Goal: Information Seeking & Learning: Learn about a topic

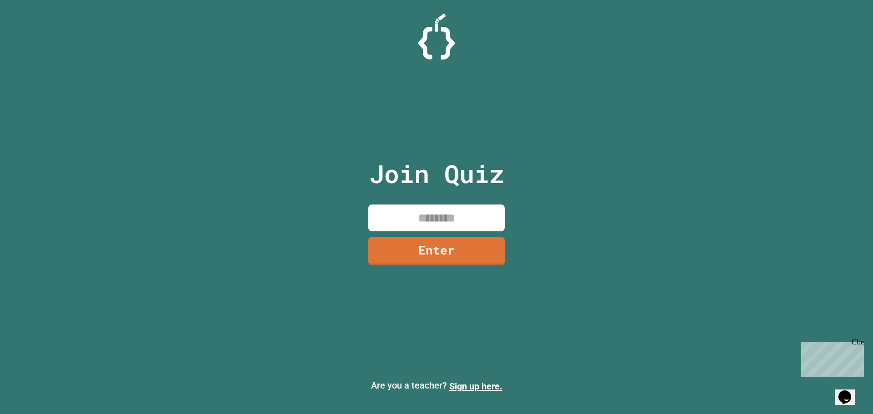
click at [422, 219] on input at bounding box center [436, 218] width 136 height 27
type input "********"
click at [423, 256] on link "Enter" at bounding box center [436, 250] width 133 height 30
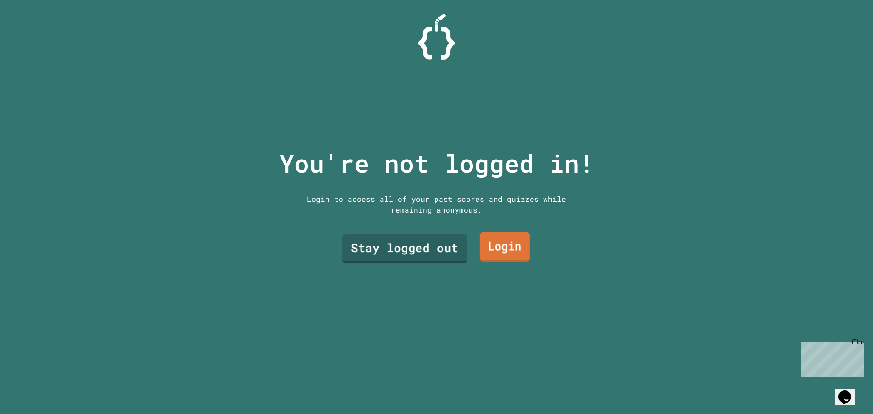
click at [497, 247] on link "Login" at bounding box center [505, 247] width 50 height 30
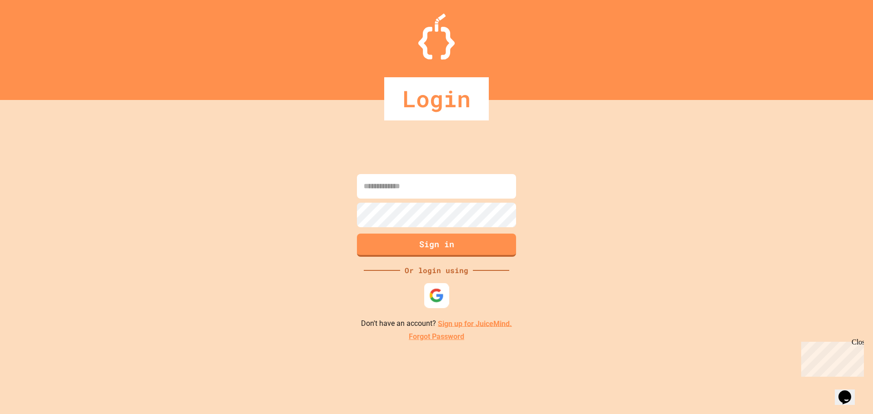
click at [437, 297] on img at bounding box center [436, 295] width 15 height 15
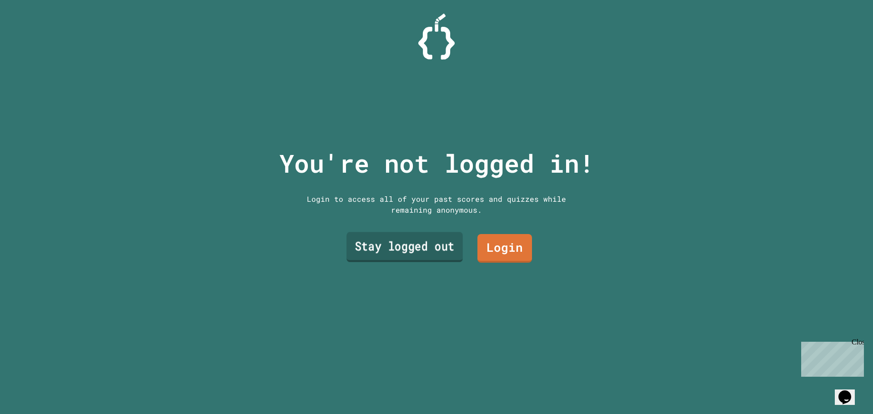
click at [425, 242] on link "Stay logged out" at bounding box center [405, 247] width 116 height 30
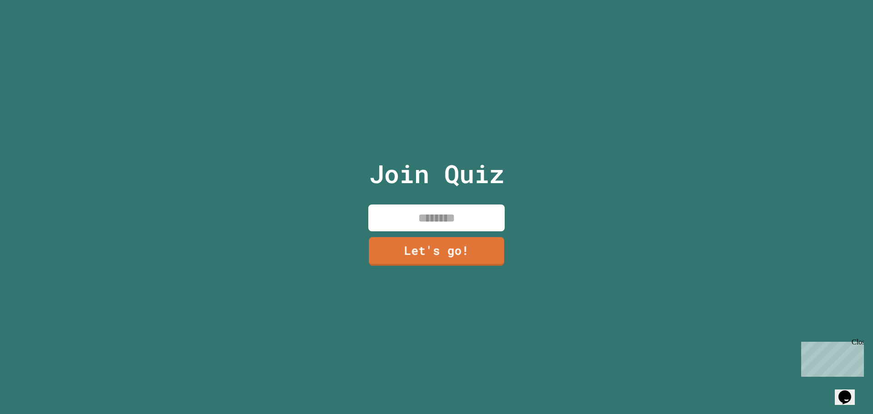
click at [428, 220] on input at bounding box center [436, 218] width 136 height 27
type input "*"
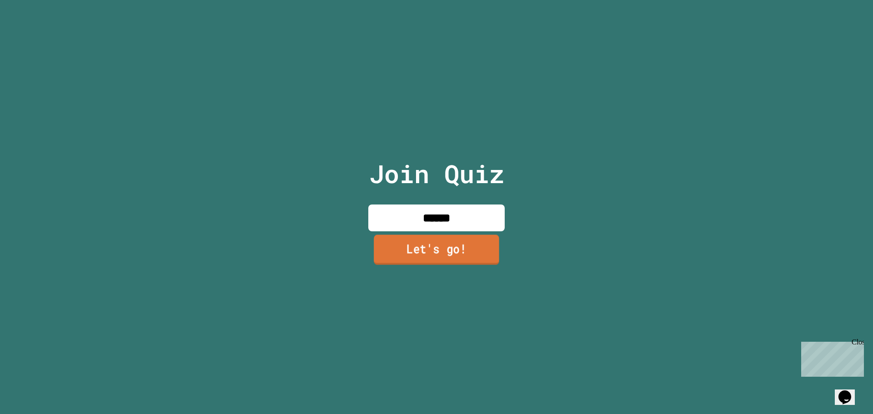
type input "******"
click at [412, 242] on link "Let's go!" at bounding box center [437, 250] width 126 height 30
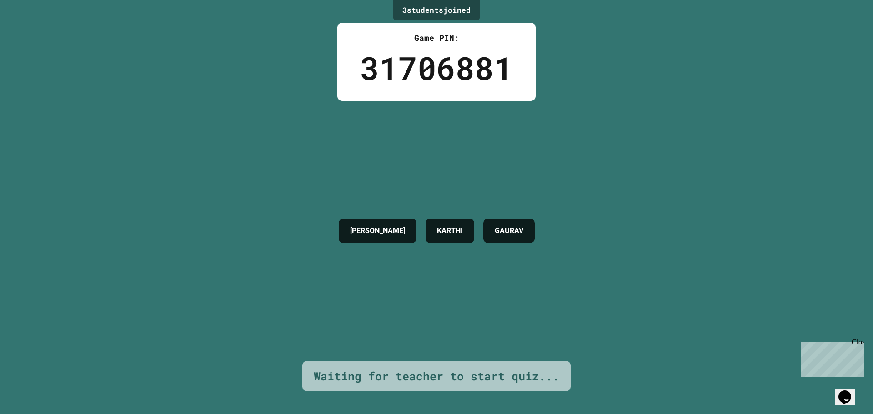
click at [488, 242] on div "GAURAV" at bounding box center [508, 231] width 51 height 25
click at [473, 246] on div "[PERSON_NAME]" at bounding box center [436, 231] width 205 height 260
drag, startPoint x: 333, startPoint y: 206, endPoint x: 297, endPoint y: 200, distance: 37.2
click at [297, 200] on div "3 student s joined Game PIN: 31706881 [PERSON_NAME] Waiting for teacher to star…" at bounding box center [436, 207] width 873 height 414
click at [290, 211] on div "3 student s joined Game PIN: 31706881 [PERSON_NAME] Waiting for teacher to star…" at bounding box center [436, 207] width 873 height 414
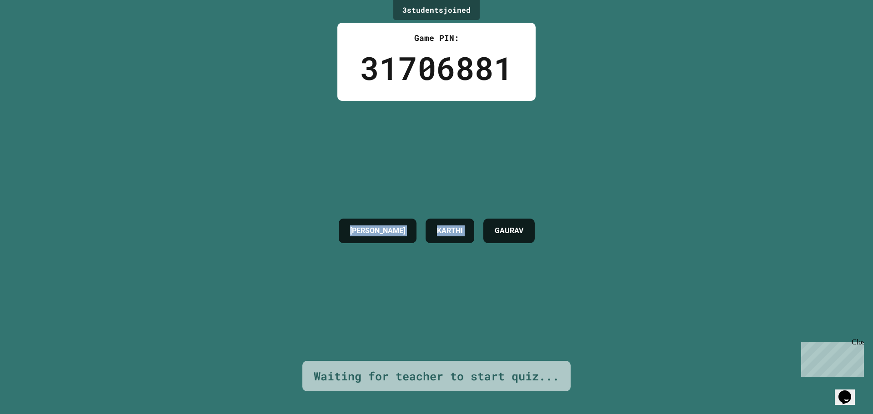
click at [214, 196] on div "3 student s joined Game PIN: 31706881 [PERSON_NAME] Waiting for teacher to star…" at bounding box center [436, 207] width 873 height 414
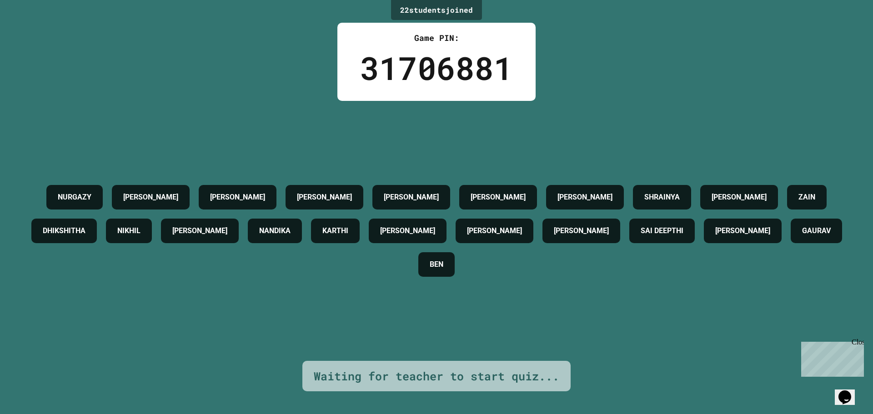
click at [502, 118] on div "[PERSON_NAME] [PERSON_NAME] [PERSON_NAME] SHRAINYA [PERSON_NAME] ZAIN [PERSON_N…" at bounding box center [437, 231] width 828 height 260
click at [846, 393] on icon "Opens Chat This icon Opens the chat window." at bounding box center [845, 397] width 15 height 15
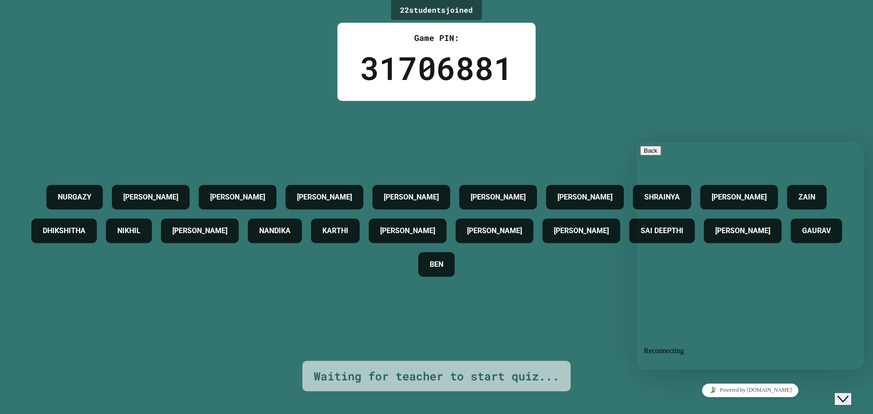
click at [776, 122] on div "[PERSON_NAME] [PERSON_NAME] [PERSON_NAME] SHRAINYA [PERSON_NAME] ZAIN [PERSON_N…" at bounding box center [437, 231] width 828 height 260
click at [771, 131] on div "[PERSON_NAME] [PERSON_NAME] [PERSON_NAME] SHRAINYA [PERSON_NAME] ZAIN [PERSON_N…" at bounding box center [437, 231] width 828 height 260
drag, startPoint x: 771, startPoint y: 131, endPoint x: 767, endPoint y: 139, distance: 8.3
click at [771, 132] on div "[PERSON_NAME] [PERSON_NAME] [PERSON_NAME] SHRAINYA [PERSON_NAME] ZAIN [PERSON_N…" at bounding box center [437, 231] width 828 height 260
click at [847, 394] on icon "Close Chat This icon closes the chat window." at bounding box center [843, 399] width 11 height 11
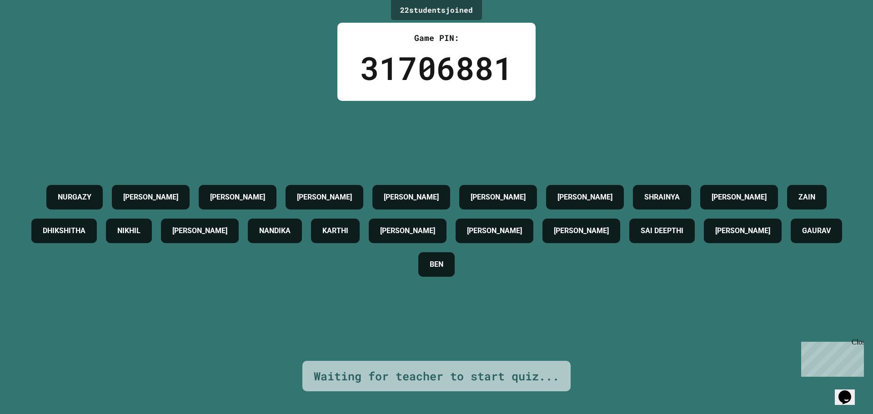
click at [476, 368] on div "Waiting for teacher to start quiz..." at bounding box center [437, 376] width 246 height 17
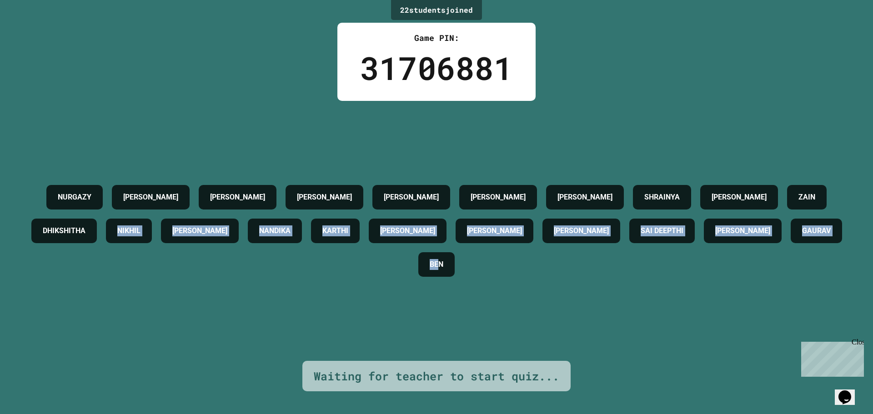
drag, startPoint x: 593, startPoint y: 271, endPoint x: 232, endPoint y: 211, distance: 365.5
click at [241, 213] on div "[PERSON_NAME] [PERSON_NAME] [PERSON_NAME] SHRAINYA [PERSON_NAME] ZAIN [PERSON_N…" at bounding box center [437, 231] width 828 height 101
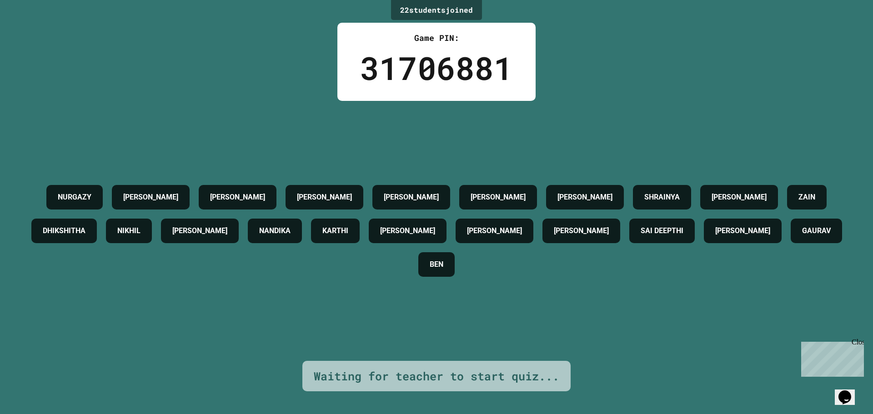
drag, startPoint x: 134, startPoint y: 196, endPoint x: 141, endPoint y: 191, distance: 9.4
click at [103, 194] on div "NURGAZY" at bounding box center [74, 197] width 56 height 25
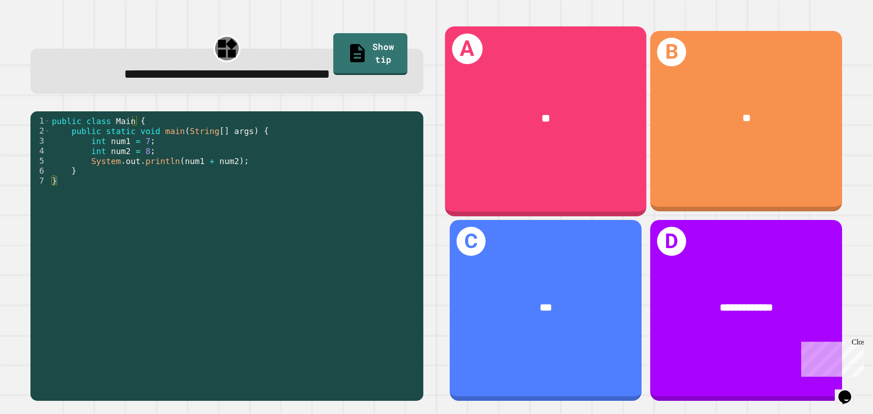
click at [574, 150] on div "A **" at bounding box center [545, 121] width 201 height 190
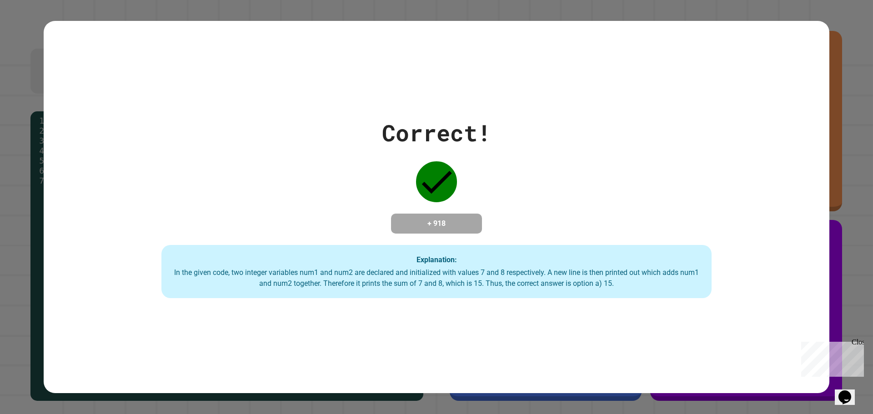
click at [674, 256] on div "Explanation: In the given code, two integer variables num1 and num2 are declare…" at bounding box center [436, 272] width 550 height 54
click at [417, 161] on icon at bounding box center [436, 181] width 41 height 41
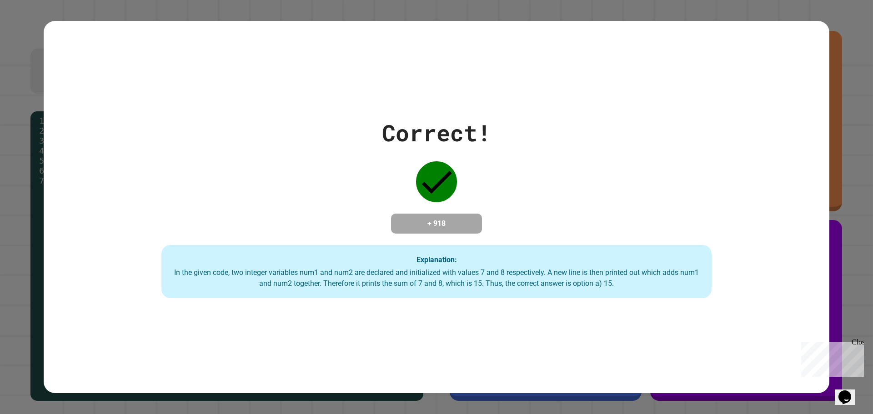
click at [393, 147] on div "Correct! + 918 Explanation: In the given code, two integer variables num1 and n…" at bounding box center [437, 207] width 786 height 183
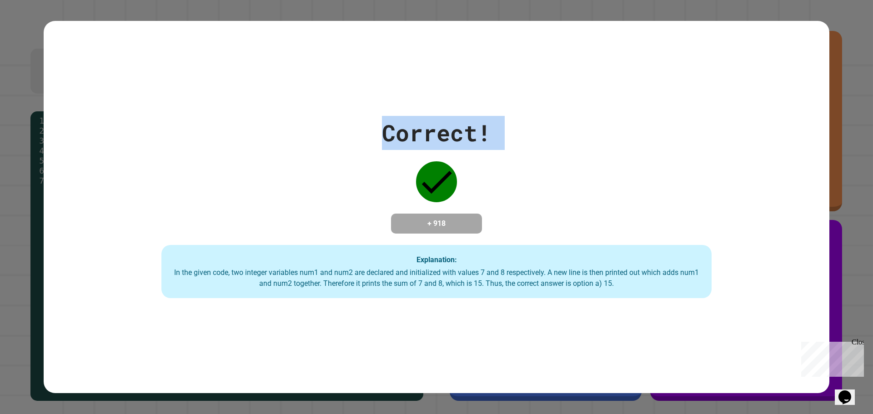
click at [393, 147] on div "Correct! + 918 Explanation: In the given code, two integer variables num1 and n…" at bounding box center [437, 207] width 786 height 183
click at [392, 149] on div "Correct! + 918 Explanation: In the given code, two integer variables num1 and n…" at bounding box center [437, 207] width 786 height 183
click at [354, 135] on div "Correct! + 918 Explanation: In the given code, two integer variables num1 and n…" at bounding box center [437, 207] width 786 height 183
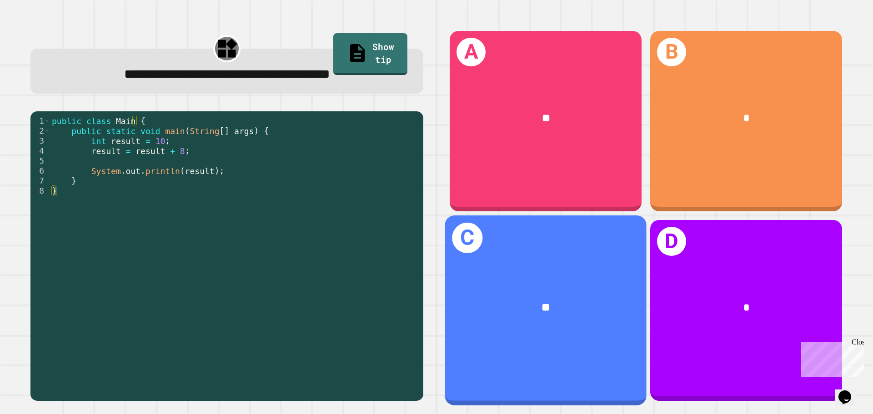
click at [567, 300] on div "**" at bounding box center [545, 308] width 157 height 17
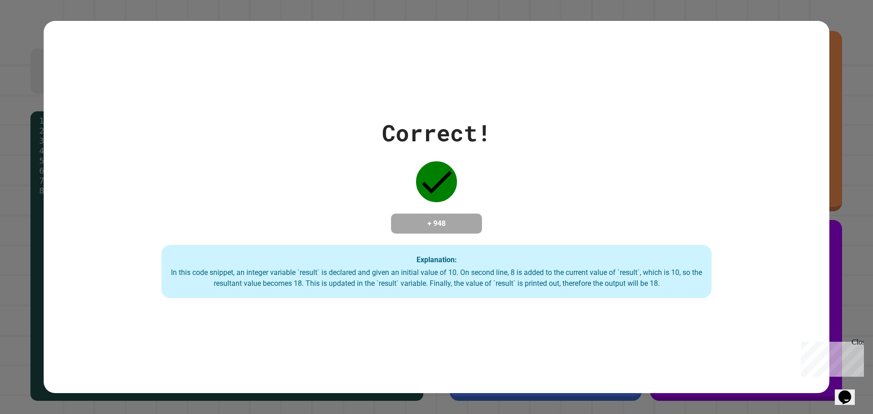
click at [303, 175] on div "Correct! + 948 Explanation: In this code snippet, an integer variable `result` …" at bounding box center [437, 207] width 786 height 183
click at [305, 177] on div "Correct! + 948 Explanation: In this code snippet, an integer variable `result` …" at bounding box center [437, 207] width 786 height 183
click at [304, 177] on div "Correct! + 948 Explanation: In this code snippet, an integer variable `result` …" at bounding box center [437, 207] width 786 height 183
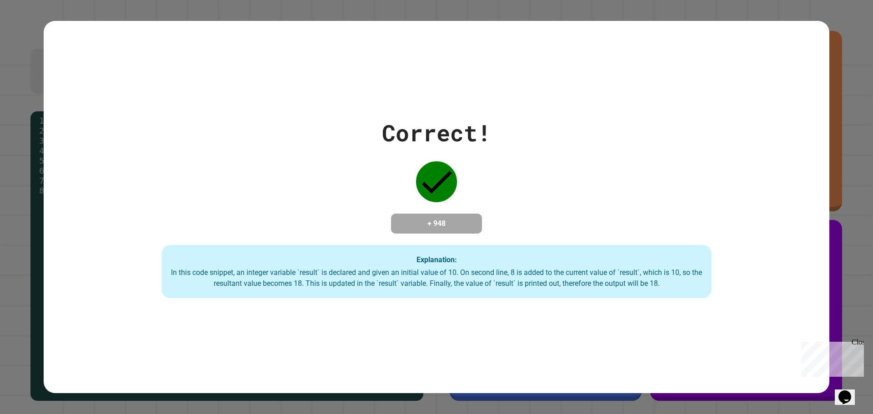
click at [216, 136] on div "Correct! + 948 Explanation: In this code snippet, an integer variable `result` …" at bounding box center [437, 207] width 786 height 183
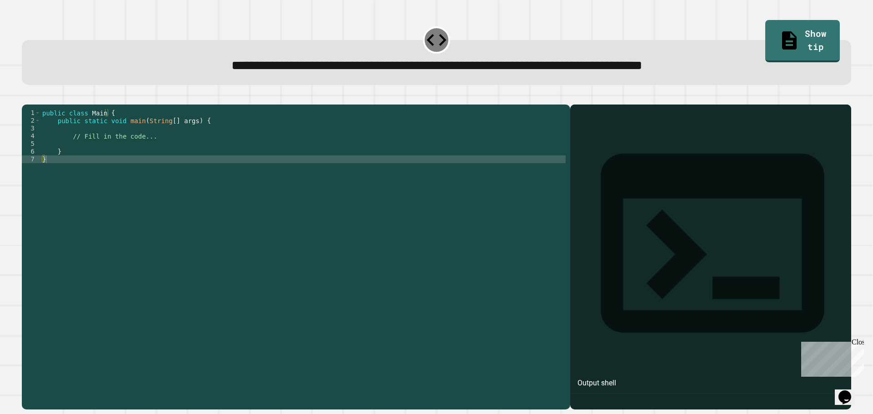
click at [601, 145] on div at bounding box center [711, 270] width 272 height 279
click at [583, 156] on div at bounding box center [711, 270] width 272 height 279
click at [611, 378] on div "Output shell" at bounding box center [597, 383] width 39 height 11
drag, startPoint x: 587, startPoint y: 158, endPoint x: 566, endPoint y: 149, distance: 22.8
click at [586, 158] on div at bounding box center [711, 270] width 272 height 279
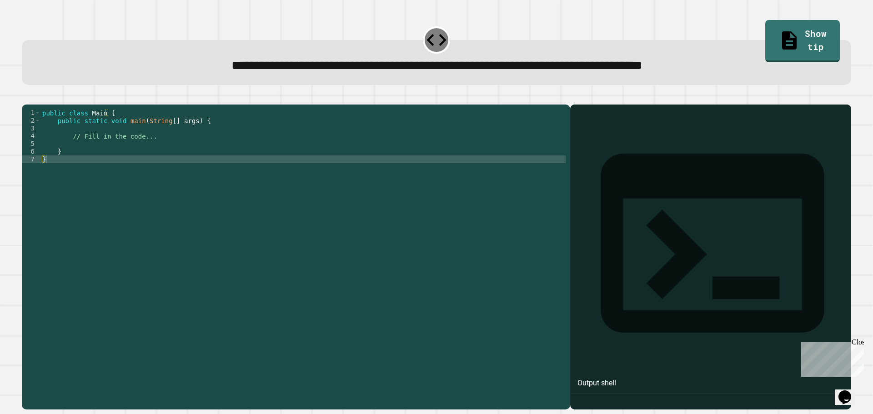
click at [281, 171] on div "public class Main { public static void main ( String [ ] args ) { // Fill in th…" at bounding box center [302, 248] width 525 height 278
click at [234, 154] on div "public class Main { public static void main ( String [ ] args ) { // Fill in th…" at bounding box center [302, 248] width 525 height 278
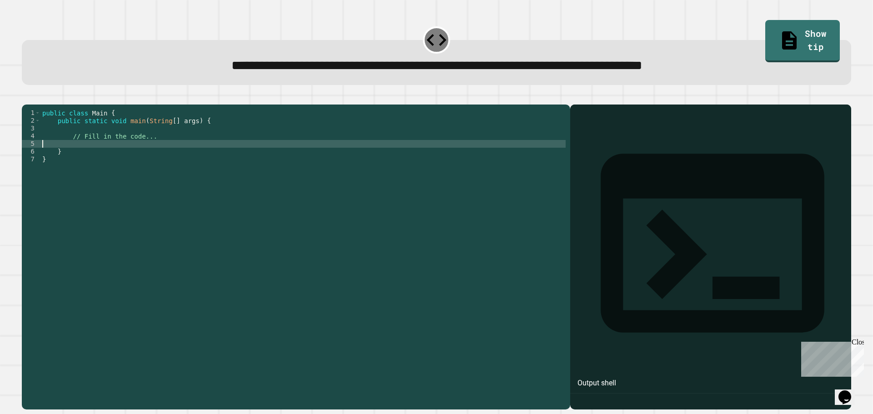
click at [158, 145] on div "public class Main { public static void main ( String [ ] args ) { // Fill in th…" at bounding box center [302, 248] width 525 height 278
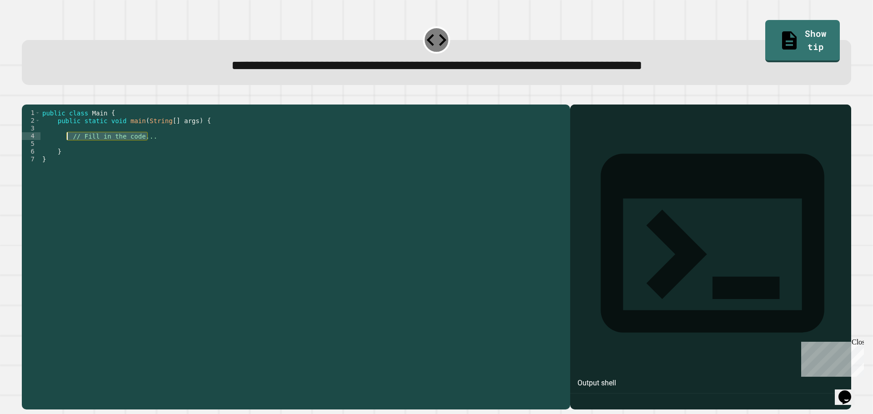
drag, startPoint x: 154, startPoint y: 150, endPoint x: 68, endPoint y: 149, distance: 85.5
click at [68, 149] on div "public class Main { public static void main ( String [ ] args ) { // Fill in th…" at bounding box center [302, 248] width 525 height 278
click at [158, 151] on div "public class Main { public static void main ( String [ ] args ) { // Fill in th…" at bounding box center [302, 240] width 525 height 263
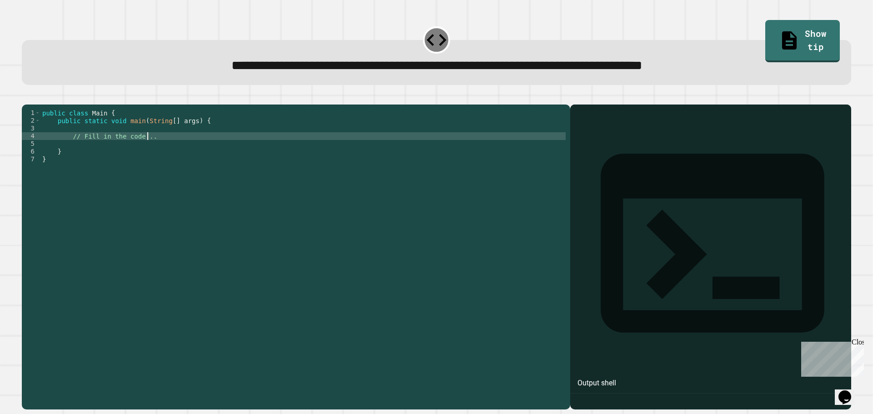
click at [93, 156] on div "public class Main { public static void main ( String [ ] args ) { // Fill in th…" at bounding box center [302, 248] width 525 height 278
click at [90, 150] on div "public class Main { public static void main ( String [ ] args ) { // Fill in th…" at bounding box center [302, 248] width 525 height 278
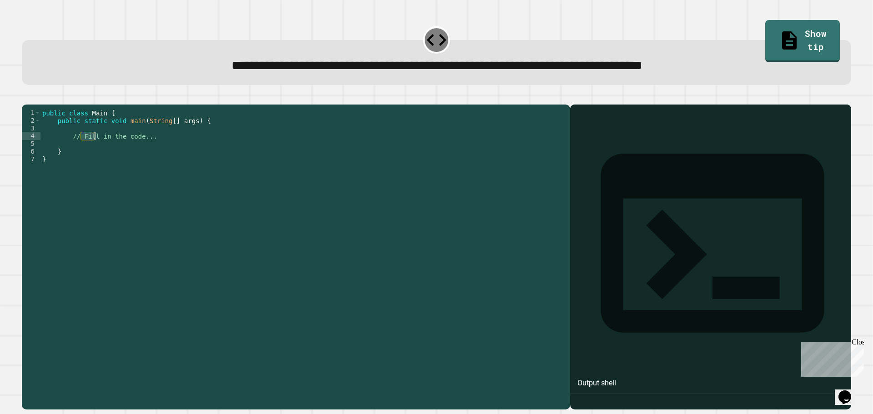
click at [90, 150] on div "public class Main { public static void main ( String [ ] args ) { // Fill in th…" at bounding box center [302, 248] width 525 height 278
click at [148, 148] on div "public class Main { public static void main ( String [ ] args ) { // Fill in th…" at bounding box center [302, 248] width 525 height 278
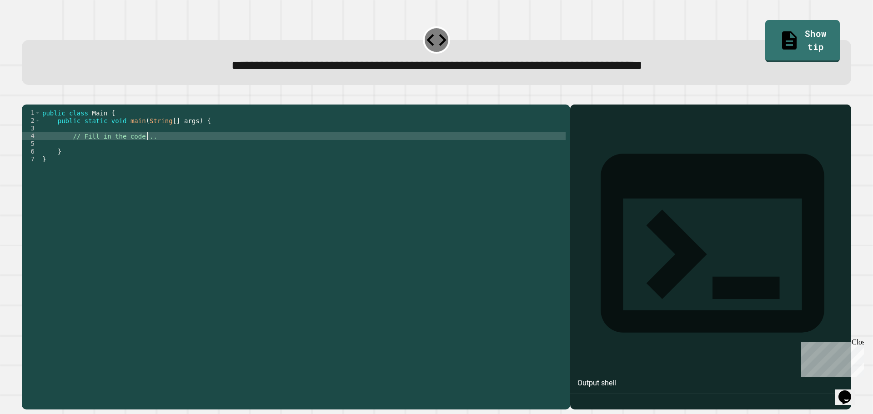
click at [129, 141] on div "public class Main { public static void main ( String [ ] args ) { // Fill in th…" at bounding box center [302, 248] width 525 height 278
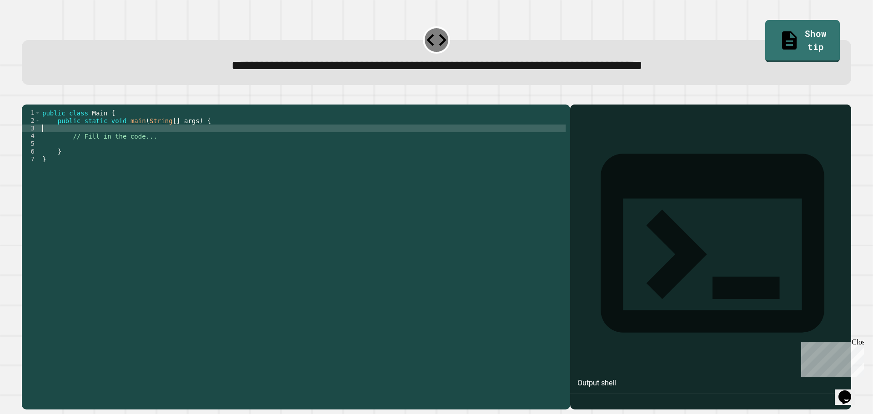
click at [138, 143] on div "public class Main { public static void main ( String [ ] args ) { // Fill in th…" at bounding box center [302, 248] width 525 height 278
click at [152, 154] on div "public class Main { public static void main ( String [ ] args ) { // Fill in th…" at bounding box center [302, 248] width 525 height 278
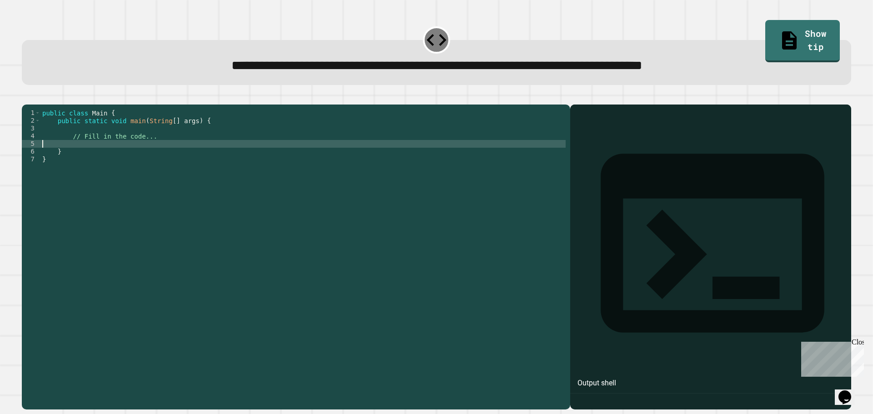
click at [172, 153] on div "public class Main { public static void main ( String [ ] args ) { // Fill in th…" at bounding box center [302, 248] width 525 height 278
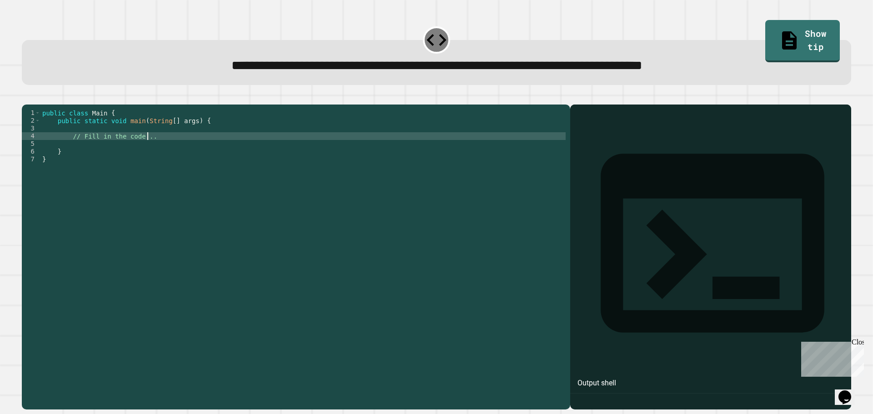
click at [172, 149] on div "public class Main { public static void main ( String [ ] args ) { // Fill in th…" at bounding box center [302, 248] width 525 height 278
click at [144, 151] on div "public class Main { public static void main ( String [ ] args ) { // Fill in th…" at bounding box center [302, 248] width 525 height 278
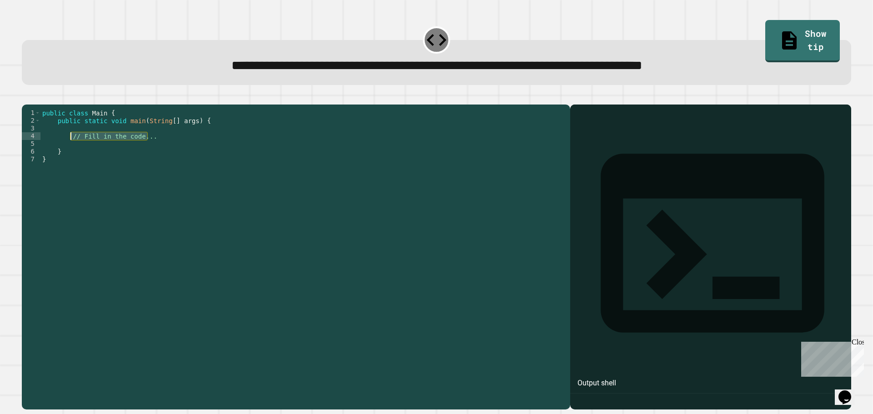
drag, startPoint x: 151, startPoint y: 150, endPoint x: 72, endPoint y: 152, distance: 79.6
click at [72, 152] on div "public class Main { public static void main ( String [ ] args ) { // Fill in th…" at bounding box center [302, 248] width 525 height 278
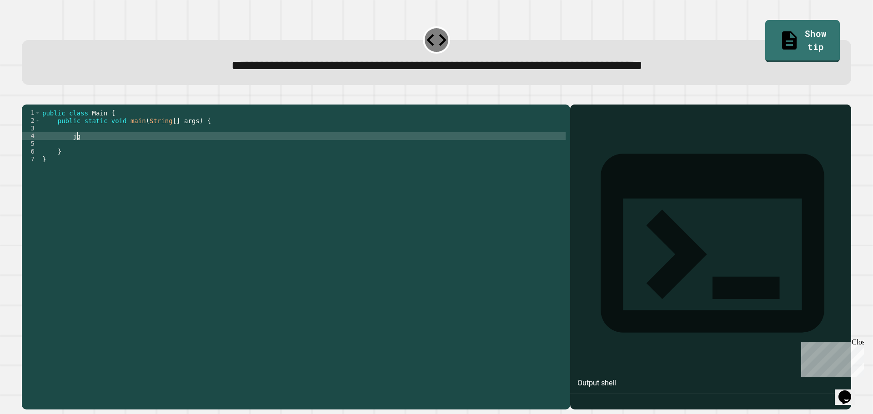
scroll to position [0, 2]
type textarea "*"
type textarea "**********"
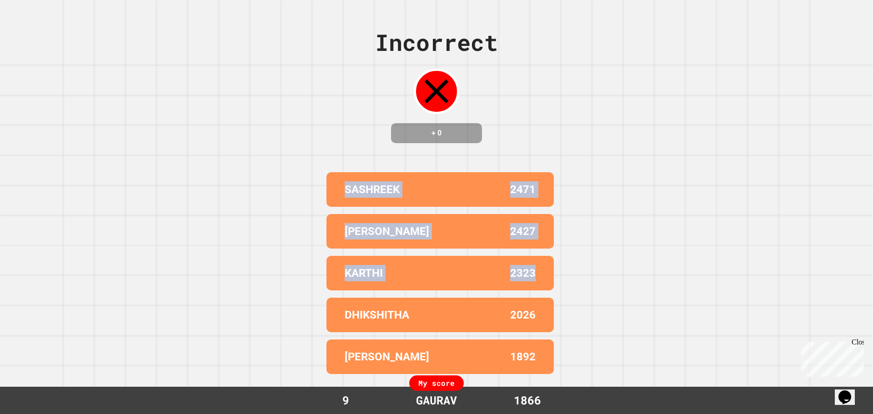
drag, startPoint x: 539, startPoint y: 266, endPoint x: 336, endPoint y: 170, distance: 225.6
click at [336, 170] on div "SASHREEK 2471 [PERSON_NAME] 2427 KARTHI 2323 DHIKSHITHA 2026 [PERSON_NAME] 1892" at bounding box center [436, 273] width 227 height 209
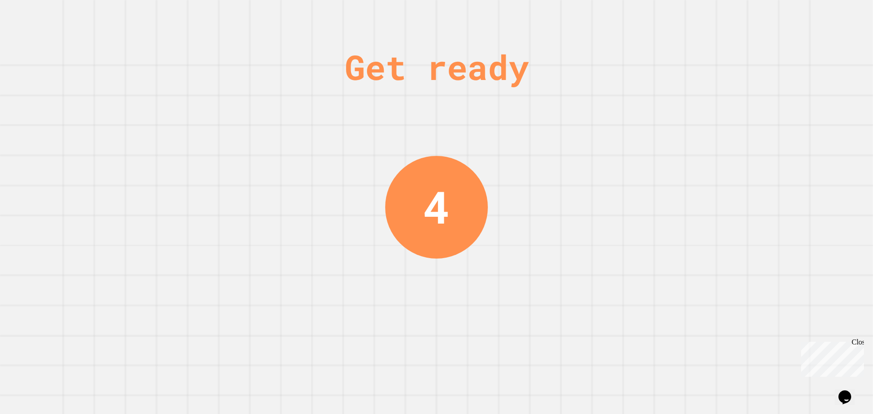
click at [648, 292] on div "Get ready 4" at bounding box center [436, 207] width 873 height 414
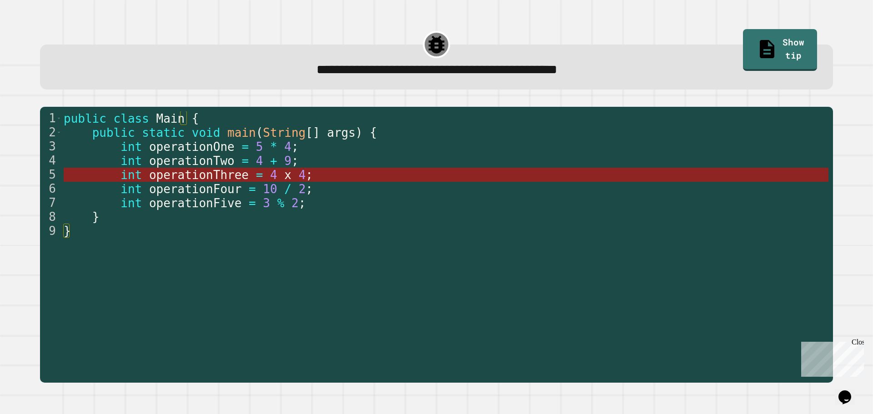
click at [149, 171] on span "operationThree" at bounding box center [199, 175] width 100 height 14
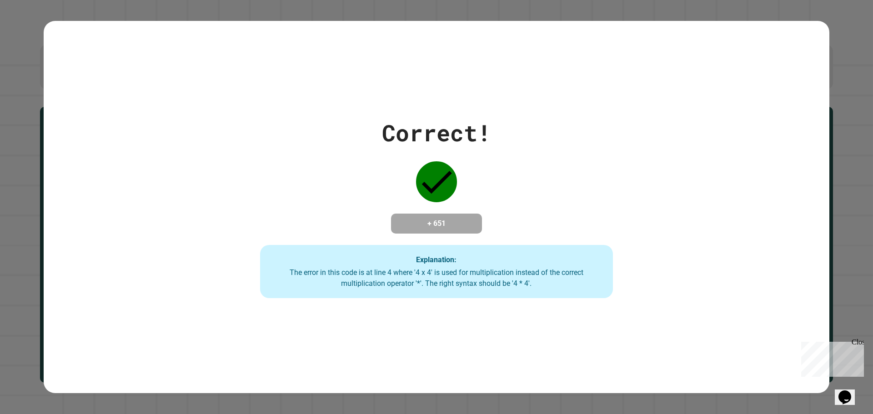
click at [334, 165] on div "Correct! + 651 Explanation: The error in this code is at line 4 where '4 x 4' i…" at bounding box center [437, 207] width 504 height 183
drag, startPoint x: 334, startPoint y: 165, endPoint x: 340, endPoint y: 170, distance: 7.7
click at [340, 170] on div "Correct! + 651 Explanation: The error in this code is at line 4 where '4 x 4' i…" at bounding box center [437, 207] width 504 height 183
drag, startPoint x: 521, startPoint y: 281, endPoint x: 407, endPoint y: 296, distance: 115.1
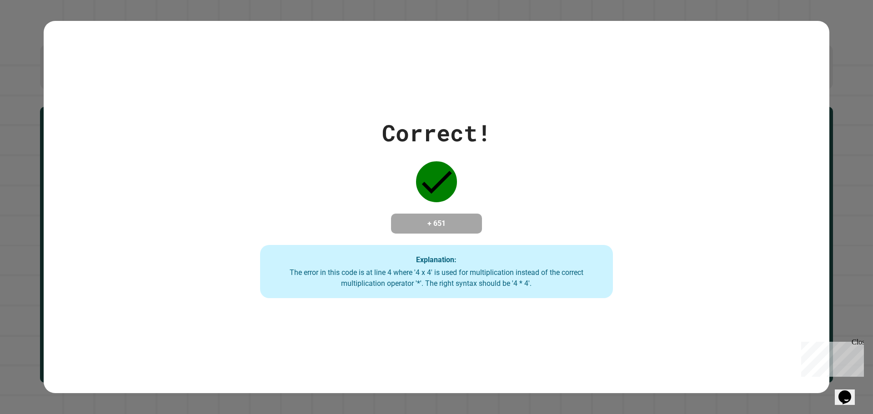
click at [407, 296] on div "Explanation: The error in this code is at line 4 where '4 x 4' is used for mult…" at bounding box center [436, 272] width 353 height 54
click at [411, 290] on div "Explanation: The error in this code is at line 4 where '4 x 4' is used for mult…" at bounding box center [436, 272] width 353 height 54
click at [498, 285] on div "The error in this code is at line 4 where '4 x 4' is used for multiplication in…" at bounding box center [436, 278] width 335 height 22
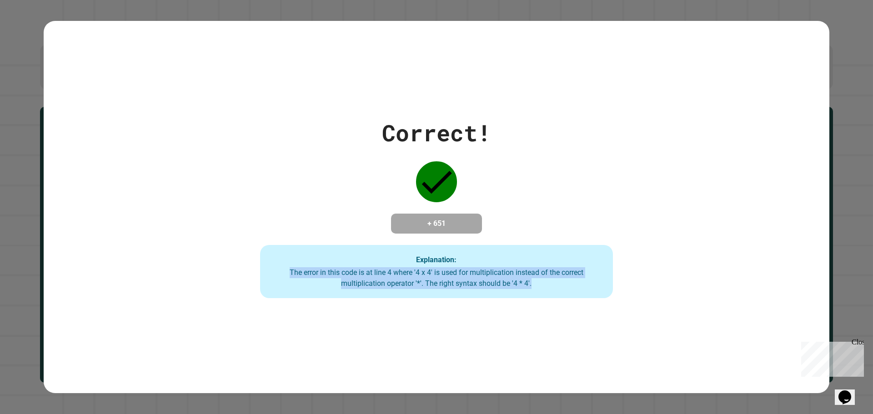
drag, startPoint x: 575, startPoint y: 303, endPoint x: 283, endPoint y: 269, distance: 293.5
click at [283, 269] on div "Correct! + 651 Explanation: The error in this code is at line 4 where '4 x 4' i…" at bounding box center [437, 207] width 786 height 373
click at [283, 269] on div "The error in this code is at line 4 where '4 x 4' is used for multiplication in…" at bounding box center [436, 278] width 335 height 22
drag, startPoint x: 543, startPoint y: 283, endPoint x: 296, endPoint y: 267, distance: 247.9
click at [289, 271] on div "The error in this code is at line 4 where '4 x 4' is used for multiplication in…" at bounding box center [436, 278] width 335 height 22
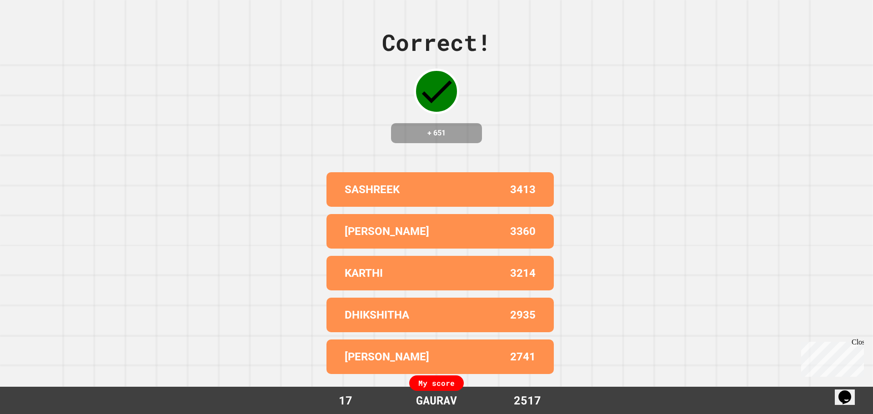
click at [684, 193] on div "Correct! + 651 SASHREEK 3413 [PERSON_NAME] 3360 KARTHI 3214 DHIKSHITHA 2935 [PE…" at bounding box center [436, 207] width 873 height 414
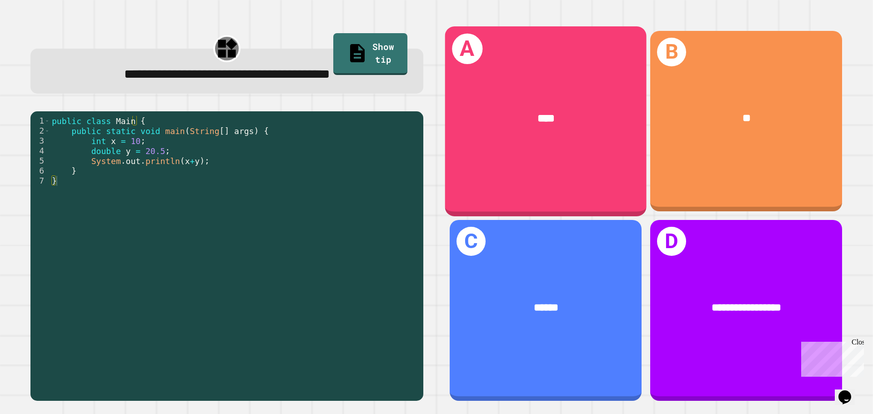
click at [503, 151] on div "A ****" at bounding box center [545, 121] width 201 height 190
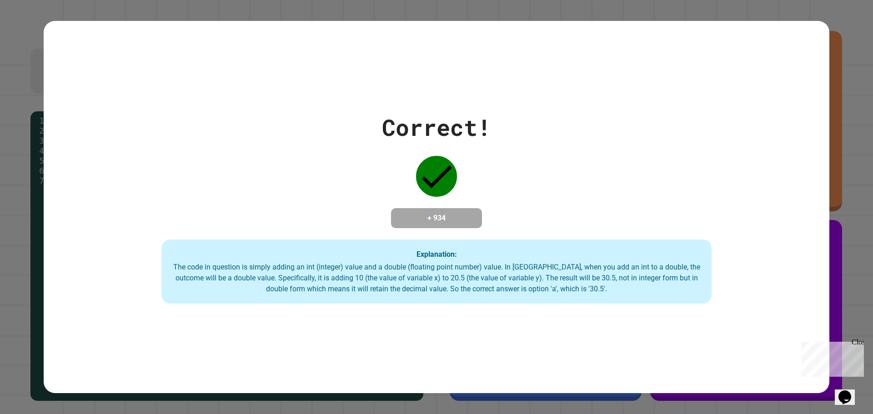
click at [442, 131] on div "Correct!" at bounding box center [436, 128] width 109 height 34
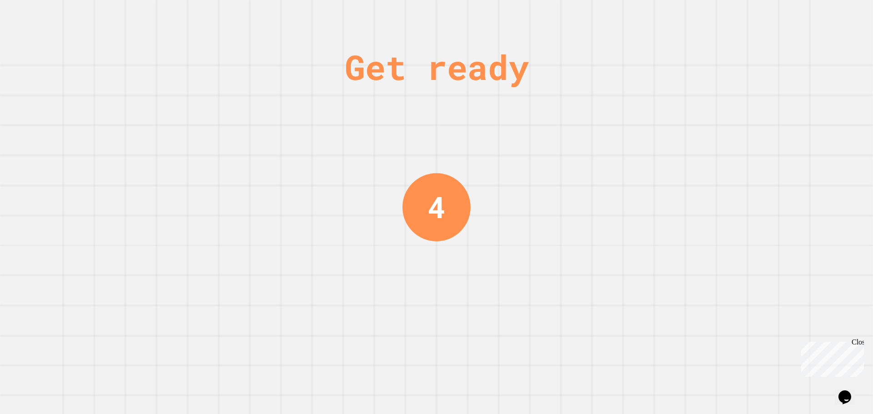
click at [459, 266] on div "Get ready 4" at bounding box center [436, 207] width 68 height 414
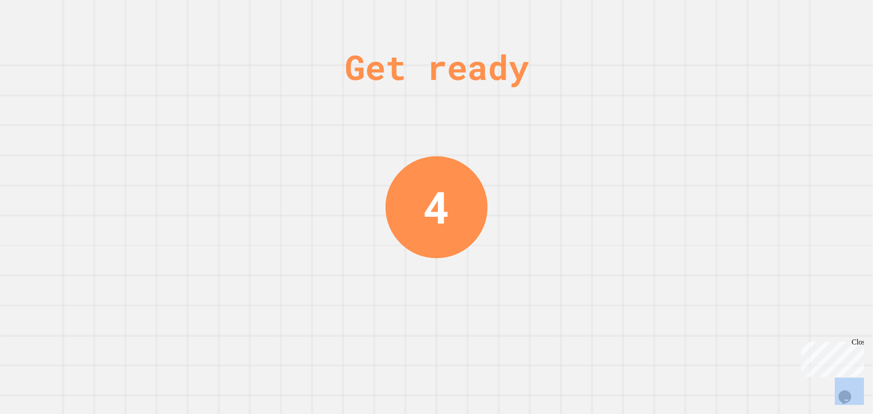
click at [459, 266] on div "Get ready 4" at bounding box center [436, 207] width 68 height 414
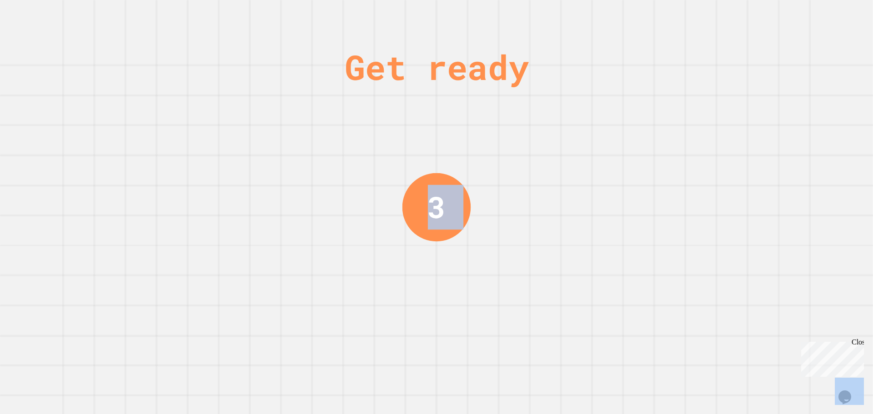
click at [453, 267] on div "Get ready 3" at bounding box center [436, 207] width 68 height 414
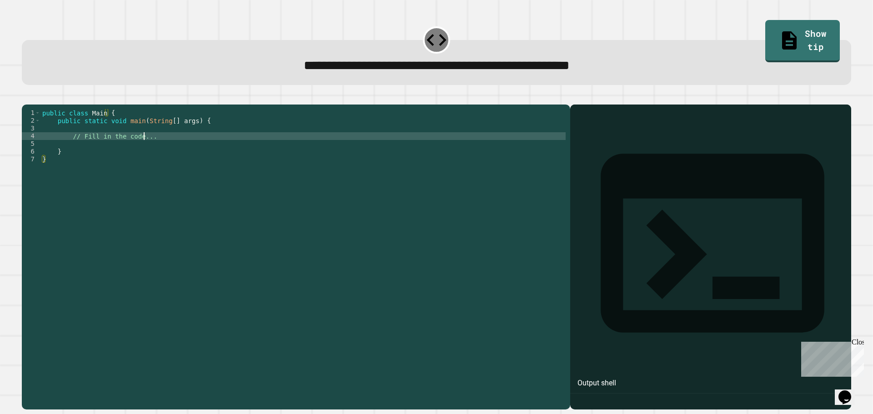
click at [144, 148] on div "public class Main { public static void main ( String [ ] args ) { // Fill in th…" at bounding box center [302, 248] width 525 height 278
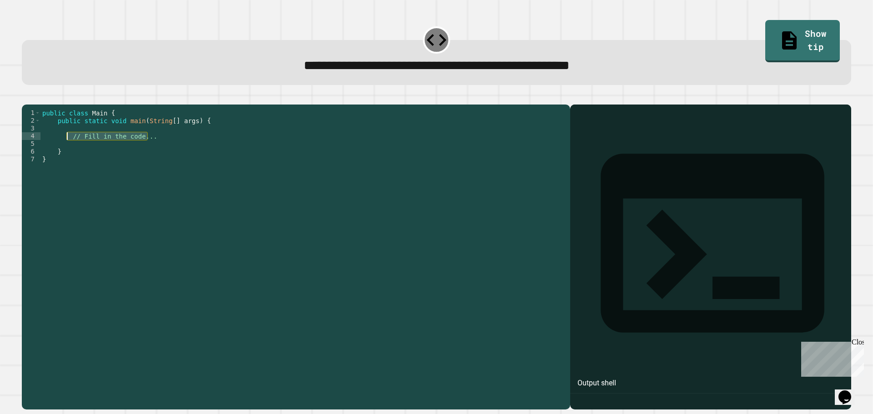
drag, startPoint x: 151, startPoint y: 150, endPoint x: 67, endPoint y: 150, distance: 83.7
click at [67, 150] on div "public class Main { public static void main ( String [ ] args ) { // Fill in th…" at bounding box center [302, 248] width 525 height 278
type textarea "**********"
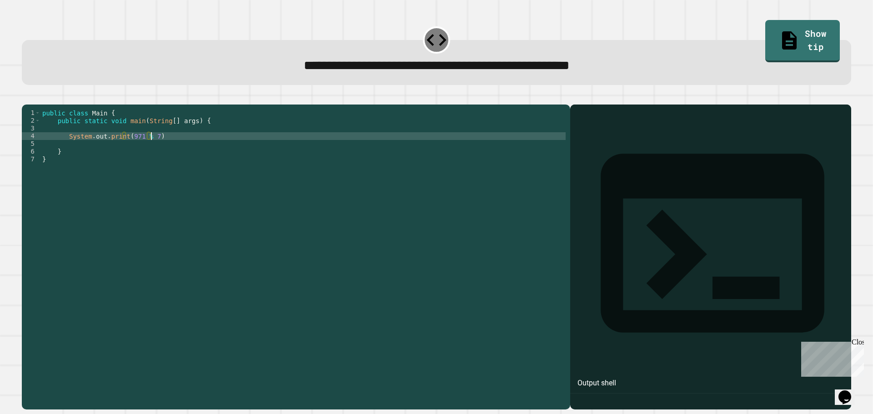
scroll to position [0, 7]
click at [26, 97] on icon "button" at bounding box center [26, 97] width 0 height 0
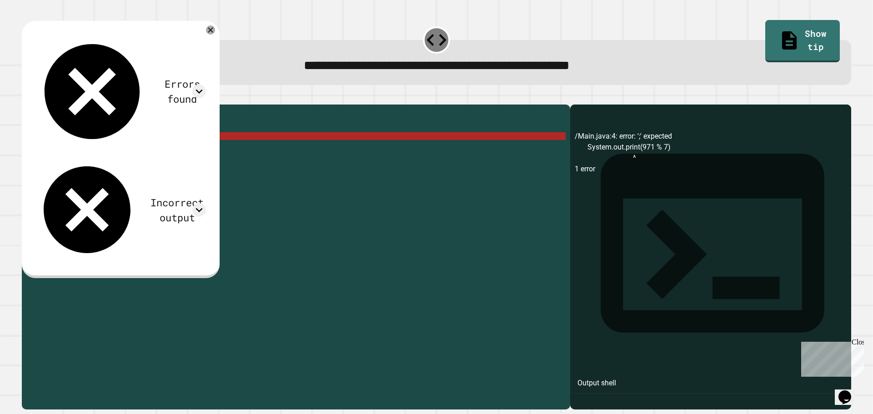
click at [160, 146] on div "public class Main { public static void main ( String [ ] args ) { System . out …" at bounding box center [302, 248] width 525 height 278
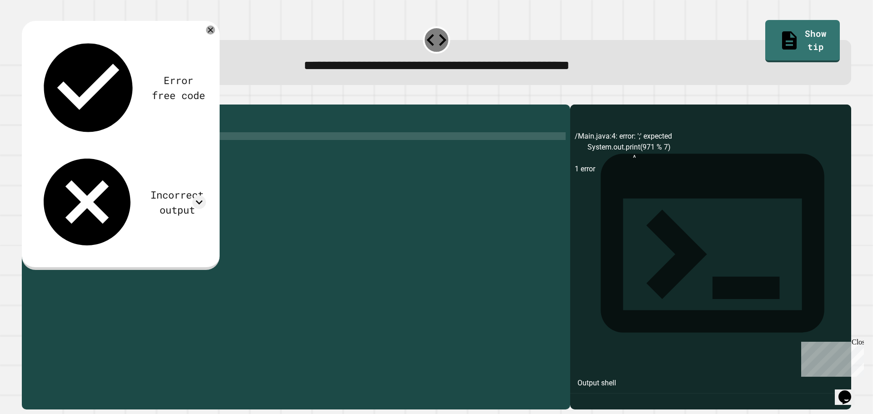
type textarea "**********"
click at [26, 97] on icon "button" at bounding box center [26, 97] width 0 height 0
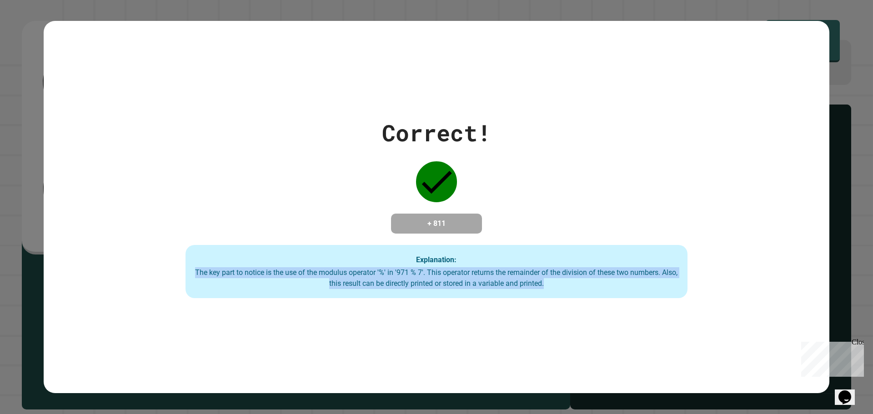
drag, startPoint x: 446, startPoint y: 290, endPoint x: 179, endPoint y: 271, distance: 267.6
click at [186, 271] on div "Explanation: The key part to notice is the use of the modulus operator '%' in '…" at bounding box center [437, 272] width 502 height 54
click at [493, 282] on div "The key part to notice is the use of the modulus operator '%' in '971 % 7'. Thi…" at bounding box center [437, 278] width 484 height 22
click at [600, 297] on div "Explanation: The key part to notice is the use of the modulus operator '%' in '…" at bounding box center [437, 272] width 502 height 54
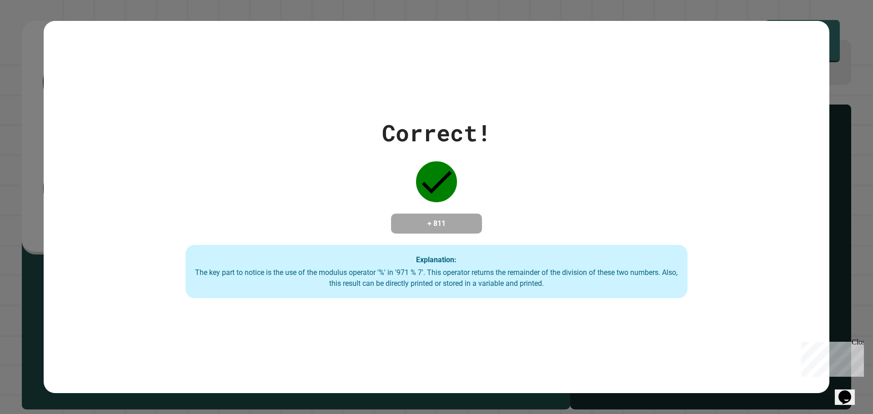
click at [518, 265] on div "Explanation: The key part to notice is the use of the modulus operator '%' in '…" at bounding box center [437, 272] width 502 height 54
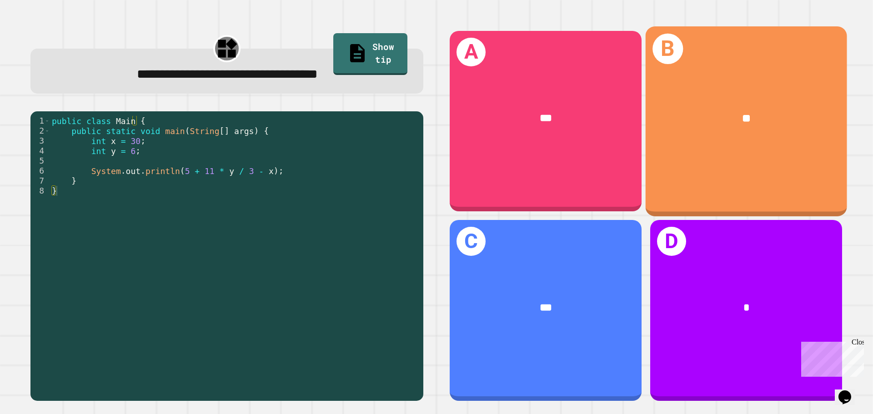
click at [719, 104] on div "**" at bounding box center [746, 118] width 201 height 61
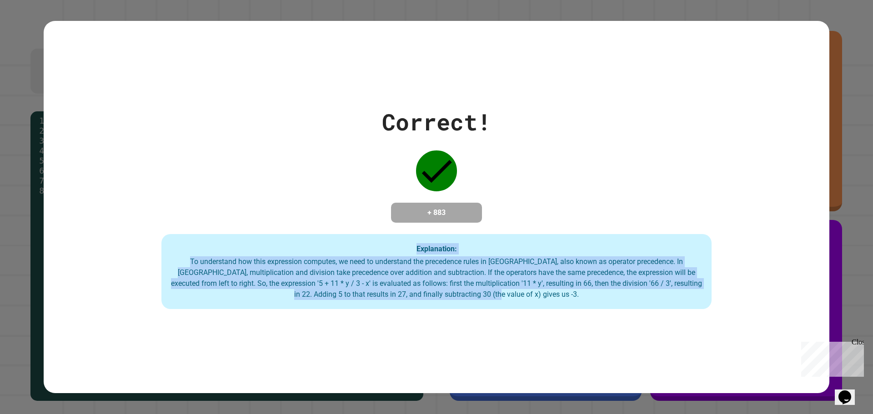
drag, startPoint x: 519, startPoint y: 296, endPoint x: 162, endPoint y: 248, distance: 360.6
click at [162, 248] on div "Explanation: To understand how this expression computes, we need to understand …" at bounding box center [436, 271] width 550 height 75
click at [552, 297] on div "To understand how this expression computes, we need to understand the precedenc…" at bounding box center [437, 278] width 532 height 44
click at [538, 295] on div "To understand how this expression computes, we need to understand the precedenc…" at bounding box center [437, 278] width 532 height 44
drag, startPoint x: 390, startPoint y: 251, endPoint x: 558, endPoint y: 301, distance: 175.1
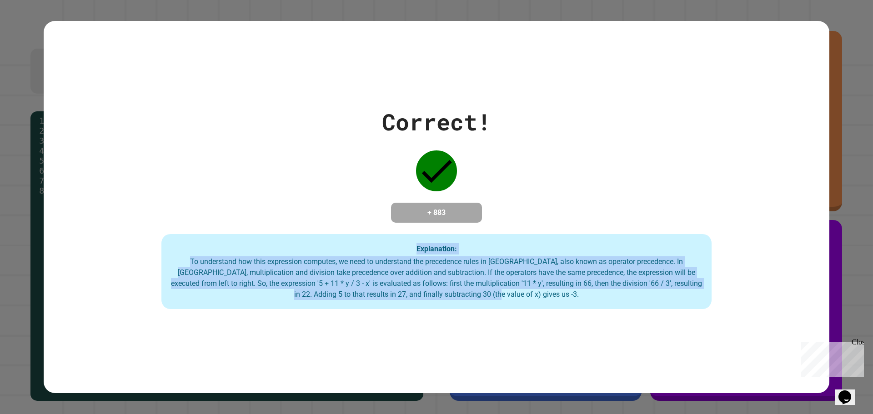
click at [566, 303] on div "Explanation: To understand how this expression computes, we need to understand …" at bounding box center [436, 271] width 550 height 75
click at [557, 300] on div "To understand how this expression computes, we need to understand the precedenc…" at bounding box center [437, 278] width 532 height 44
click at [525, 292] on div "To understand how this expression computes, we need to understand the precedenc…" at bounding box center [437, 278] width 532 height 44
click at [500, 291] on div "To understand how this expression computes, we need to understand the precedenc…" at bounding box center [437, 278] width 532 height 44
click at [421, 241] on div "Explanation: To understand how this expression computes, we need to understand …" at bounding box center [436, 271] width 550 height 75
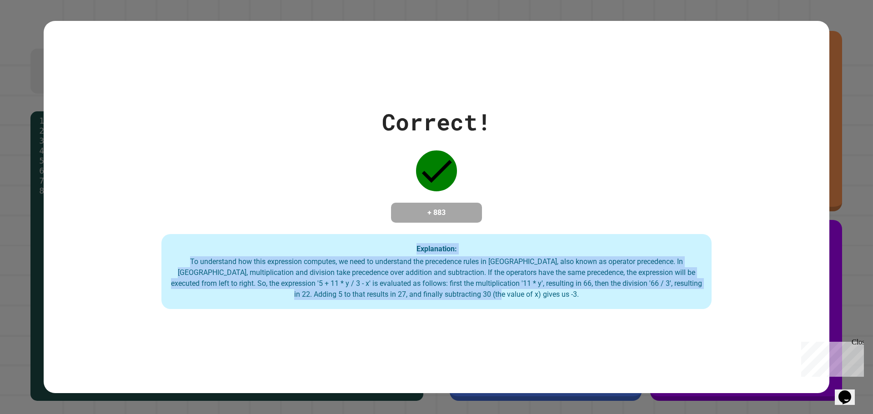
drag, startPoint x: 539, startPoint y: 293, endPoint x: 281, endPoint y: 218, distance: 269.0
click at [281, 218] on div "Correct! + 883 Explanation: To understand how this expression computes, we need…" at bounding box center [437, 207] width 786 height 205
click at [480, 289] on div "To understand how this expression computes, we need to understand the precedenc…" at bounding box center [437, 278] width 532 height 44
click at [493, 273] on div "To understand how this expression computes, we need to understand the precedenc…" at bounding box center [437, 278] width 532 height 44
drag, startPoint x: 578, startPoint y: 303, endPoint x: 383, endPoint y: 241, distance: 204.1
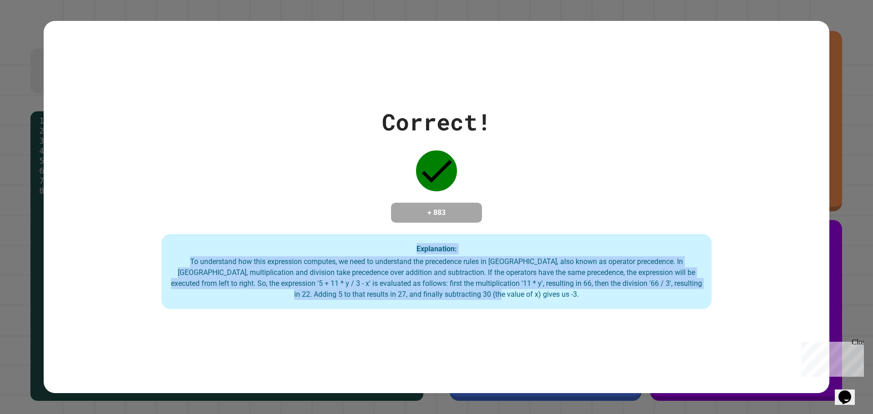
click at [383, 241] on div "Explanation: To understand how this expression computes, we need to understand …" at bounding box center [436, 271] width 550 height 75
click at [384, 241] on div "Explanation: To understand how this expression computes, we need to understand …" at bounding box center [436, 271] width 550 height 75
drag, startPoint x: 568, startPoint y: 300, endPoint x: 355, endPoint y: 240, distance: 222.0
click at [355, 240] on div "Explanation: To understand how this expression computes, we need to understand …" at bounding box center [436, 271] width 550 height 75
click at [514, 287] on div "To understand how this expression computes, we need to understand the precedenc…" at bounding box center [437, 278] width 532 height 44
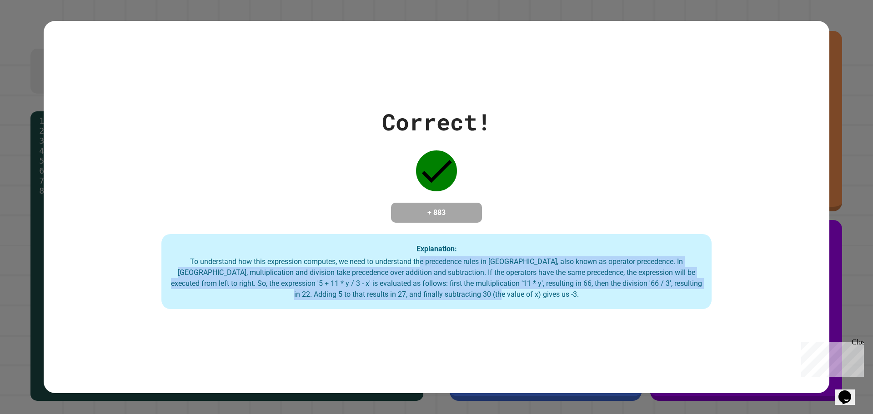
drag, startPoint x: 527, startPoint y: 296, endPoint x: 394, endPoint y: 261, distance: 137.3
click at [400, 264] on div "To understand how this expression computes, we need to understand the precedenc…" at bounding box center [437, 278] width 532 height 44
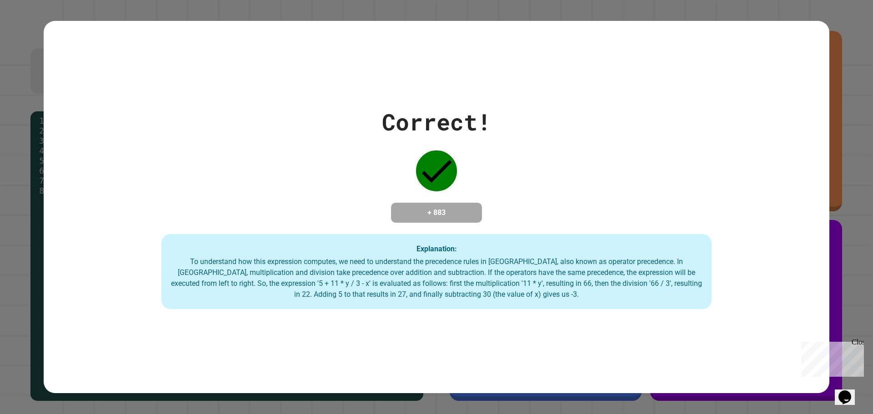
click at [392, 252] on div "Explanation: To understand how this expression computes, we need to understand …" at bounding box center [436, 271] width 550 height 75
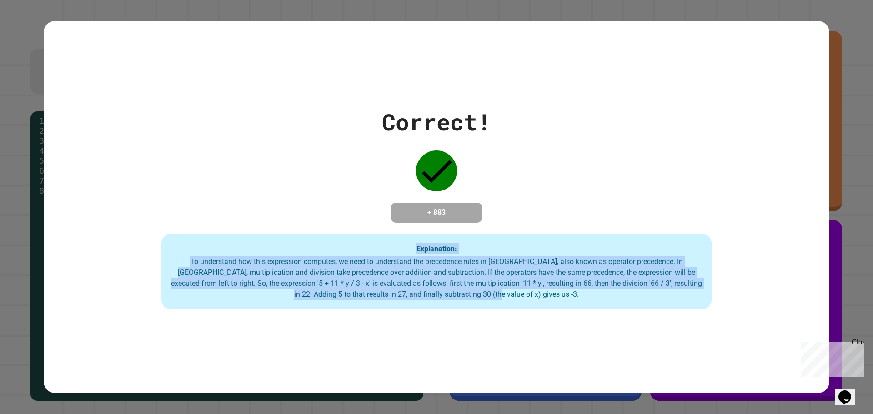
drag, startPoint x: 422, startPoint y: 256, endPoint x: 571, endPoint y: 300, distance: 155.3
click at [571, 300] on div "Explanation: To understand how this expression computes, we need to understand …" at bounding box center [436, 271] width 550 height 75
click at [571, 300] on div "To understand how this expression computes, we need to understand the precedenc…" at bounding box center [437, 278] width 532 height 44
drag, startPoint x: 569, startPoint y: 307, endPoint x: 559, endPoint y: 302, distance: 10.8
click at [568, 307] on div "Explanation: To understand how this expression computes, we need to understand …" at bounding box center [436, 271] width 550 height 75
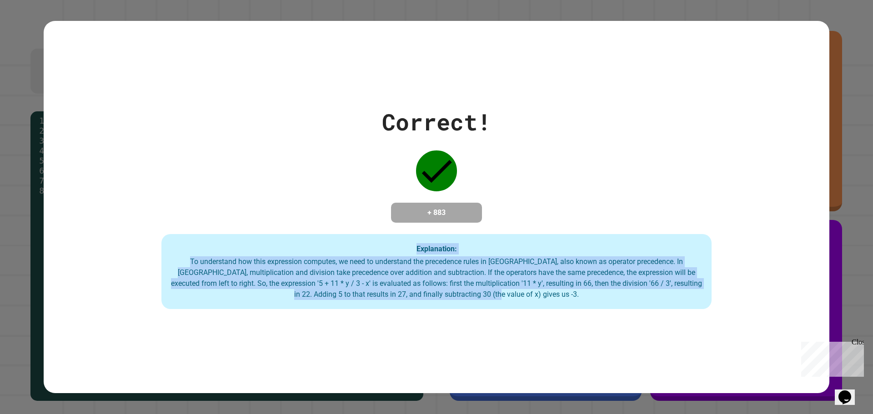
click at [539, 291] on div "To understand how this expression computes, we need to understand the precedenc…" at bounding box center [437, 278] width 532 height 44
click at [529, 292] on div "To understand how this expression computes, we need to understand the precedenc…" at bounding box center [437, 278] width 532 height 44
click at [521, 294] on div "To understand how this expression computes, we need to understand the precedenc…" at bounding box center [437, 278] width 532 height 44
drag, startPoint x: 539, startPoint y: 297, endPoint x: 345, endPoint y: 237, distance: 202.5
click at [345, 237] on div "Explanation: To understand how this expression computes, we need to understand …" at bounding box center [436, 271] width 550 height 75
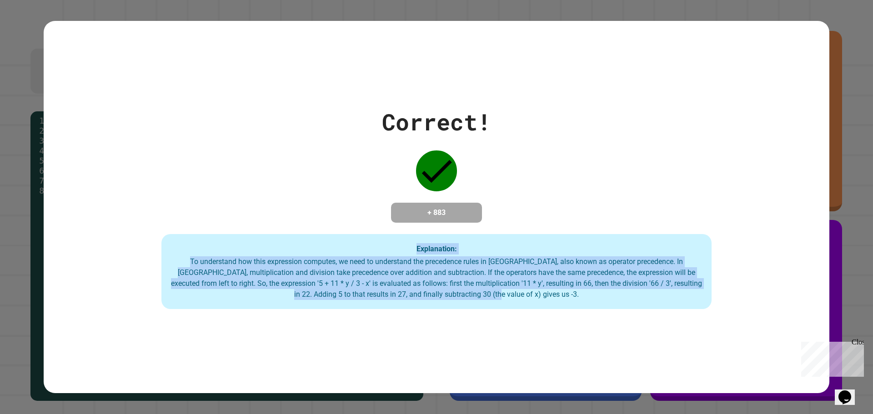
click at [210, 221] on div "Correct! + 883 Explanation: To understand how this expression computes, we need…" at bounding box center [437, 207] width 786 height 205
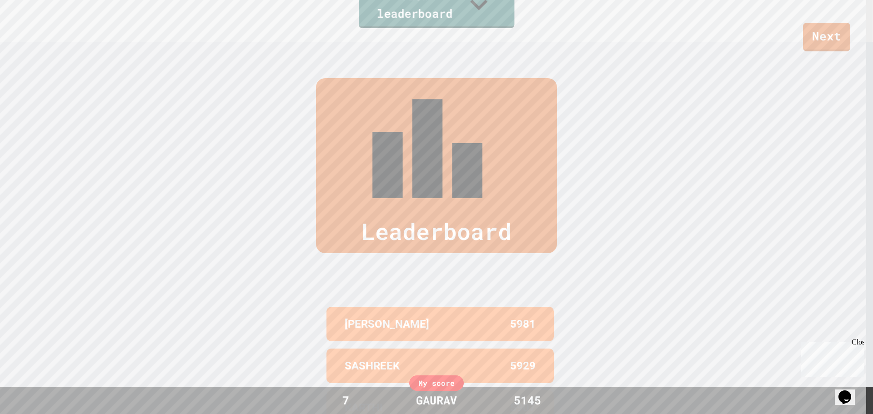
click at [467, 11] on link "View leaderboard" at bounding box center [437, 5] width 156 height 45
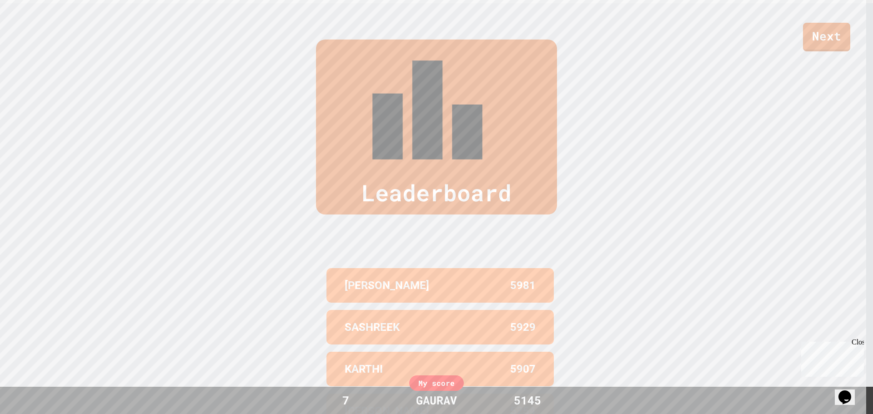
scroll to position [418, 0]
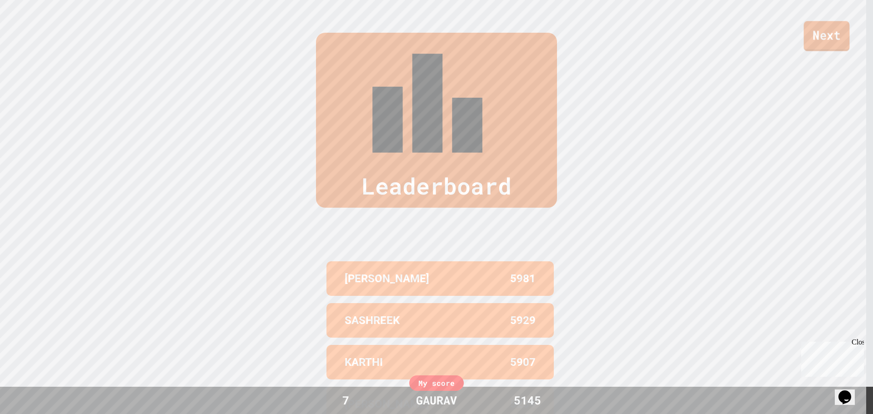
click at [830, 39] on link "Next" at bounding box center [827, 36] width 46 height 30
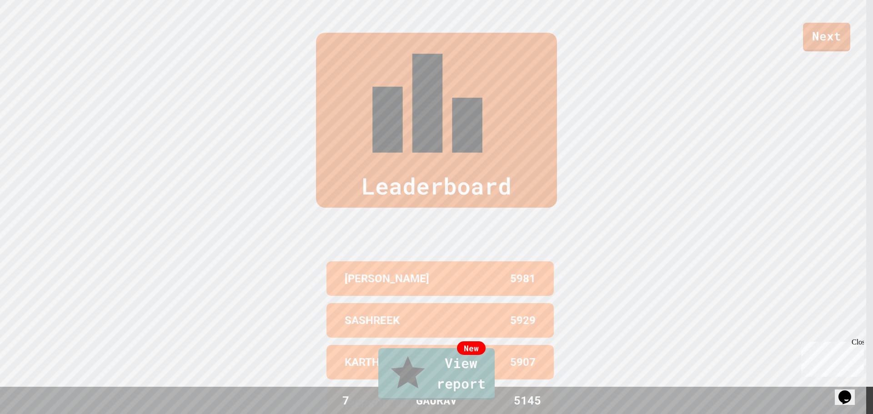
drag, startPoint x: 539, startPoint y: 225, endPoint x: 525, endPoint y: 233, distance: 15.9
click at [474, 382] on link "New View report" at bounding box center [437, 373] width 112 height 55
drag, startPoint x: 352, startPoint y: 242, endPoint x: 302, endPoint y: 213, distance: 58.0
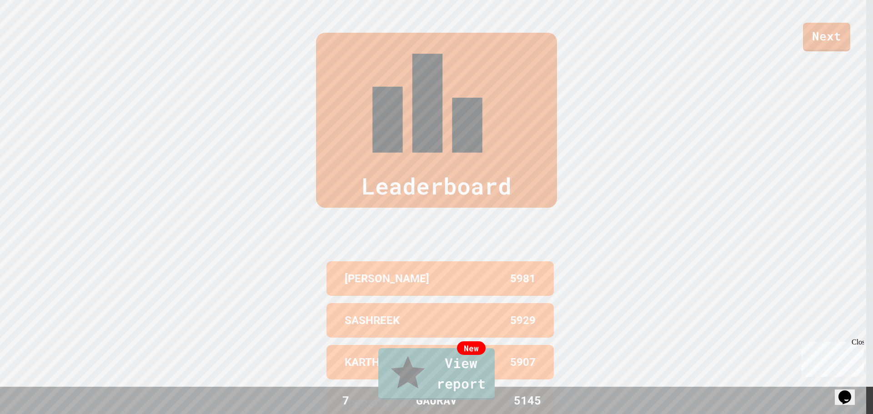
drag, startPoint x: 486, startPoint y: 391, endPoint x: 430, endPoint y: 184, distance: 214.2
